Goal: Task Accomplishment & Management: Use online tool/utility

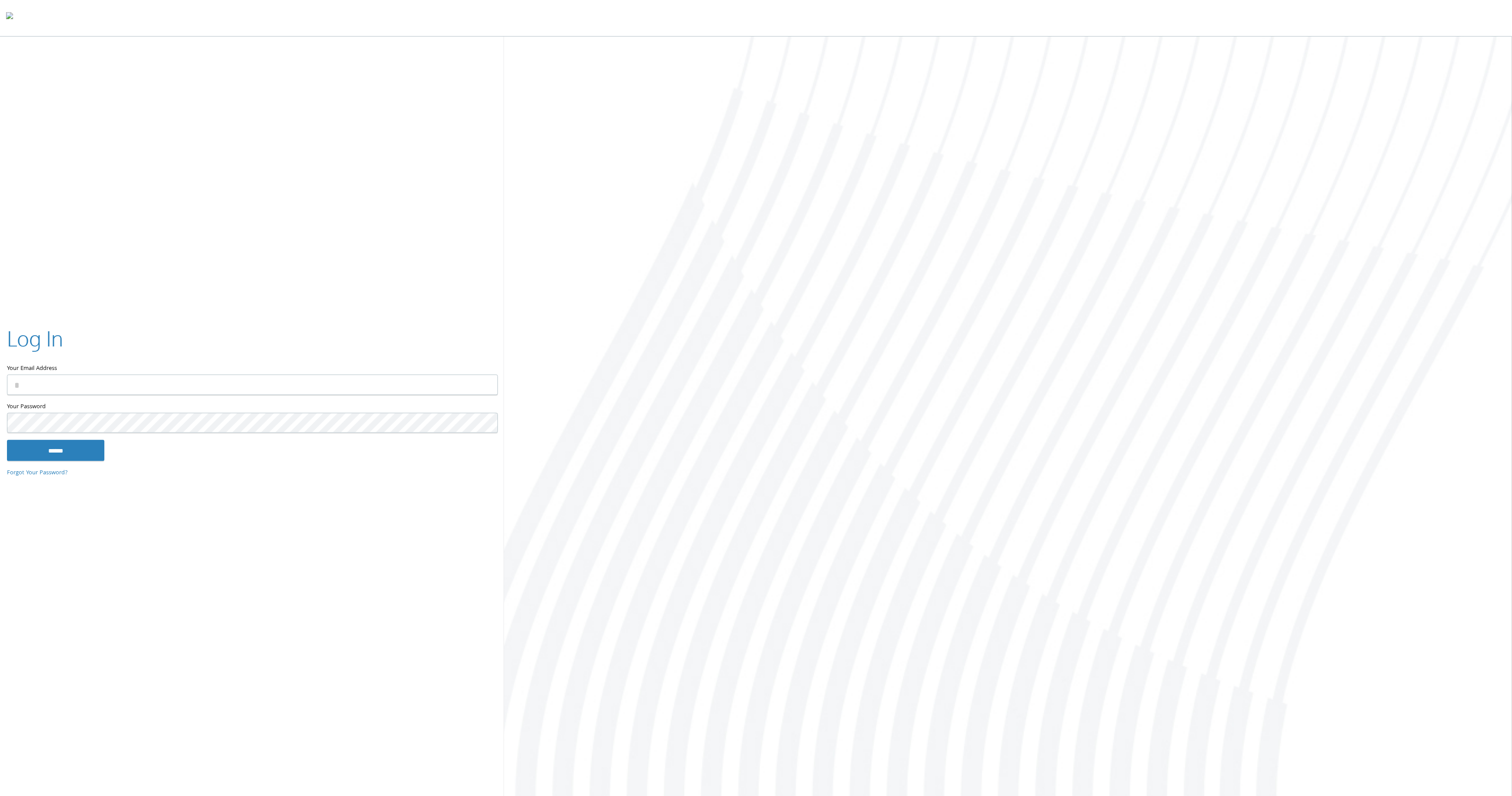
click at [387, 381] on input "Your Email Address" at bounding box center [252, 384] width 491 height 21
click at [0, 795] on com-1password-button at bounding box center [0, 797] width 0 height 0
type input "**********"
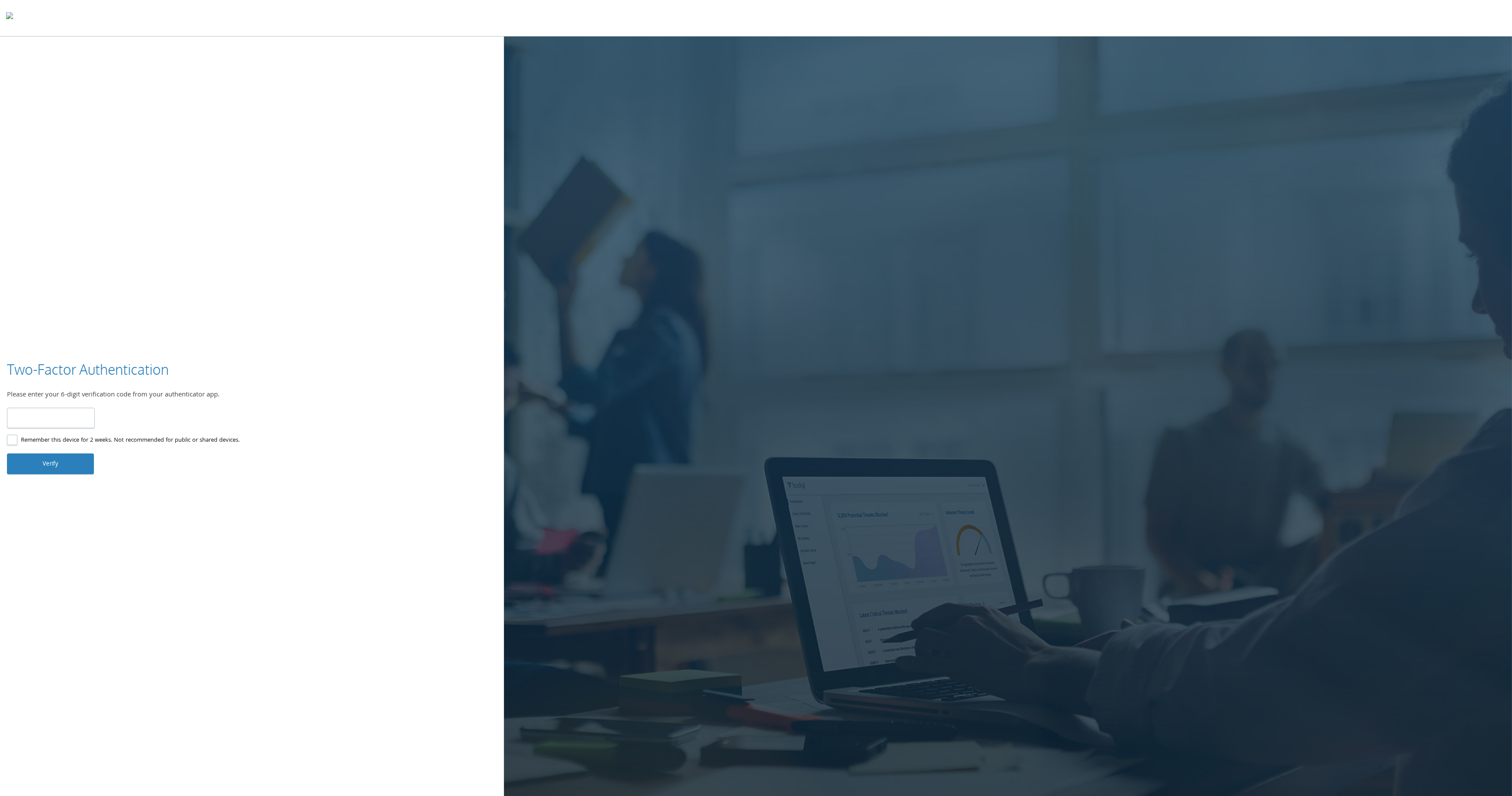
type input "******"
